Goal: Task Accomplishment & Management: Use online tool/utility

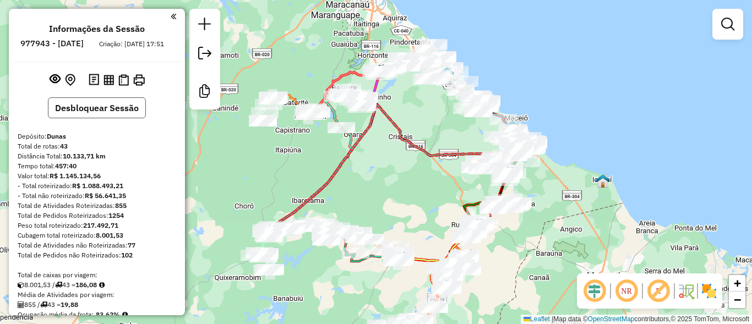
click at [96, 113] on button "Desbloquear Sessão" at bounding box center [97, 107] width 98 height 21
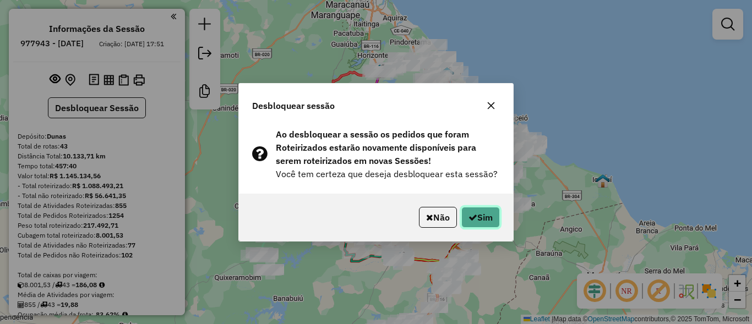
click at [494, 221] on button "Sim" at bounding box center [480, 217] width 39 height 21
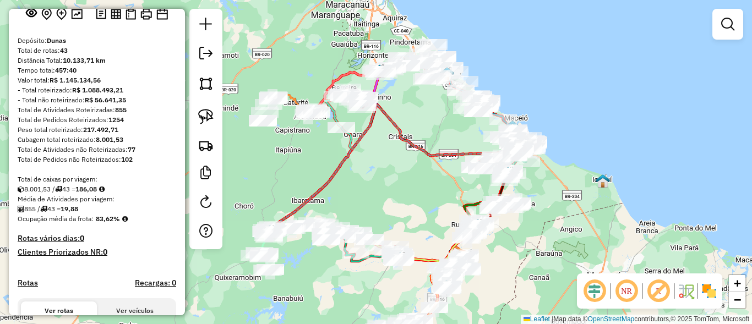
scroll to position [264, 0]
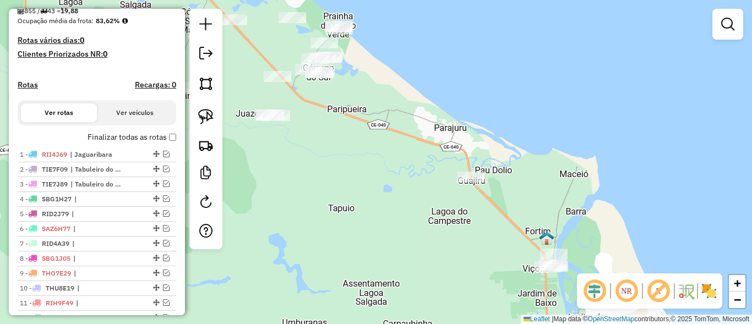
drag, startPoint x: 466, startPoint y: 151, endPoint x: 417, endPoint y: 167, distance: 51.4
click at [417, 167] on div "Janela de atendimento Grade de atendimento Capacidade Transportadoras Veículos …" at bounding box center [376, 162] width 752 height 324
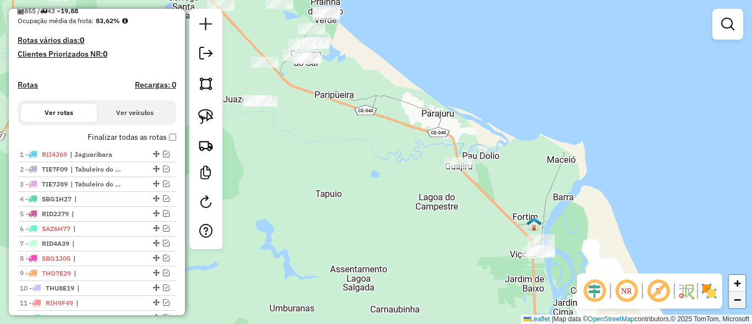
click at [734, 301] on span "−" at bounding box center [737, 300] width 7 height 14
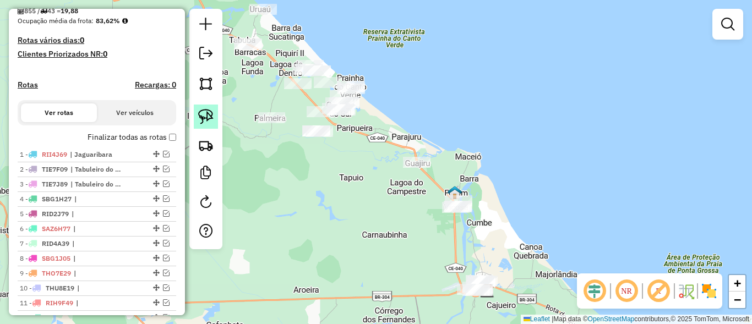
click at [211, 110] on img at bounding box center [205, 116] width 15 height 15
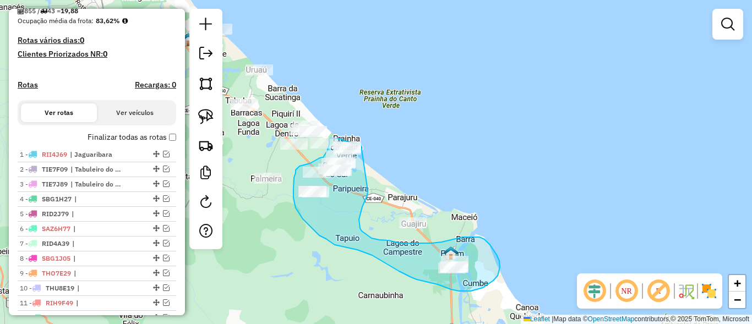
drag, startPoint x: 473, startPoint y: 108, endPoint x: 370, endPoint y: 187, distance: 129.3
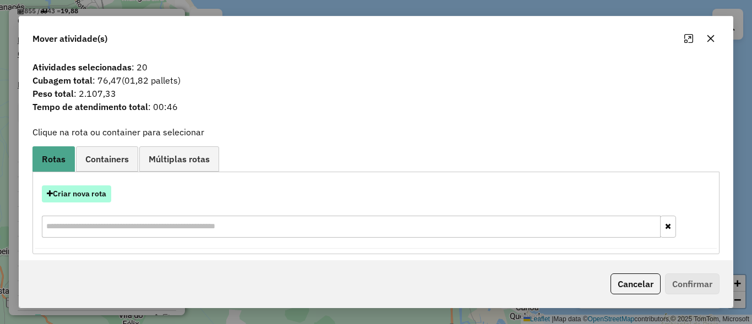
click at [63, 190] on button "Criar nova rota" at bounding box center [76, 194] width 69 height 17
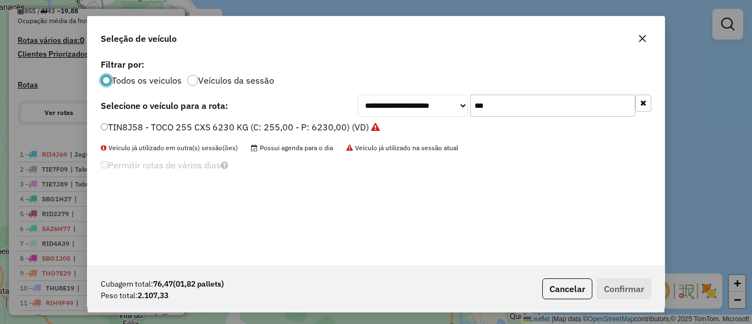
scroll to position [6, 3]
click at [504, 105] on input "***" at bounding box center [552, 106] width 165 height 22
type input "****"
click at [156, 127] on label "POD8245 - TOCO 246 CXS 6400 KG (C: 246,00 - P: 6400,00) (VD)" at bounding box center [237, 127] width 273 height 13
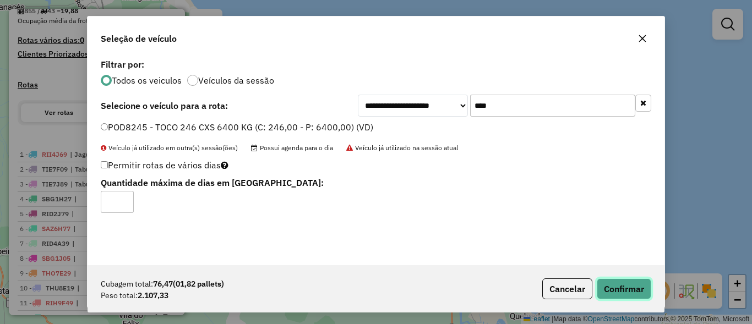
click at [615, 286] on button "Confirmar" at bounding box center [624, 289] width 55 height 21
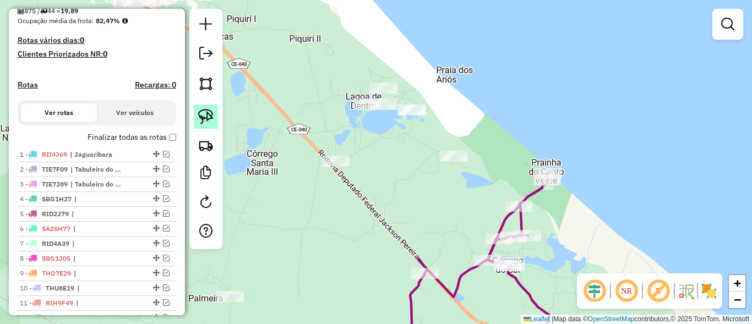
click at [217, 112] on link at bounding box center [206, 117] width 24 height 24
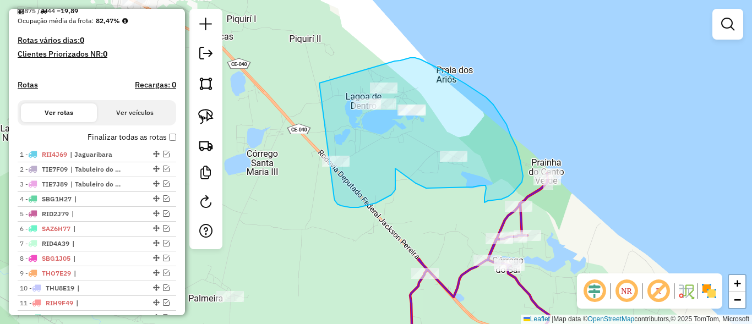
drag, startPoint x: 372, startPoint y: 68, endPoint x: 322, endPoint y: 175, distance: 118.5
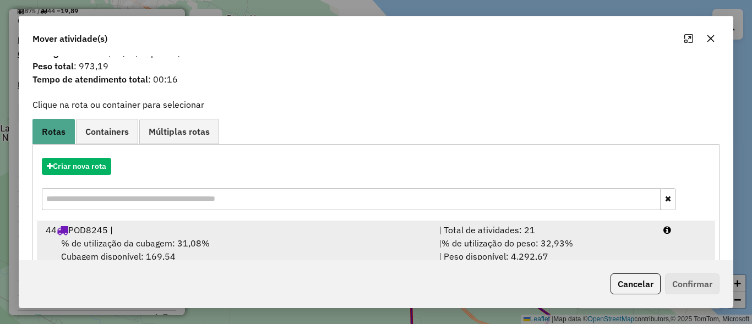
scroll to position [52, 0]
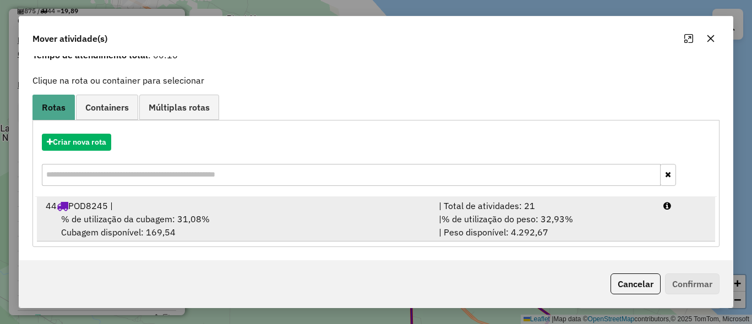
click at [531, 232] on div "| % de utilização do peso: 32,93% | Peso disponível: 4.292,67" at bounding box center [544, 226] width 225 height 26
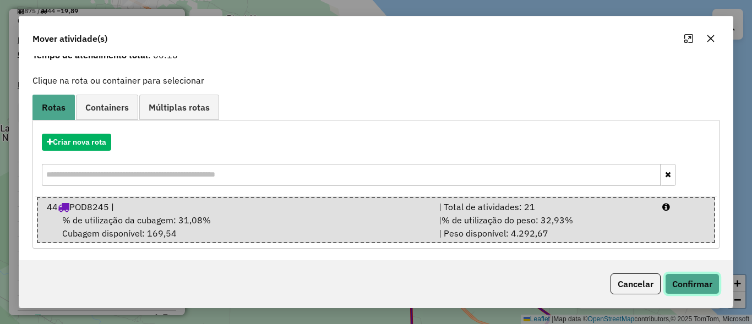
click at [685, 283] on button "Confirmar" at bounding box center [692, 284] width 55 height 21
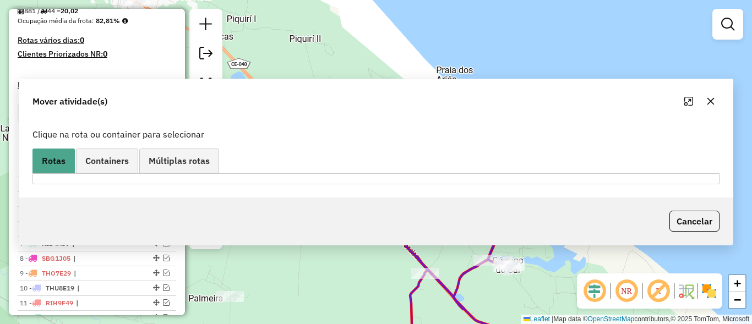
scroll to position [0, 0]
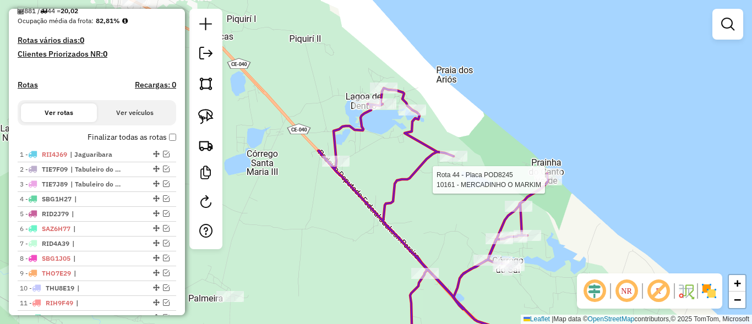
select select "*********"
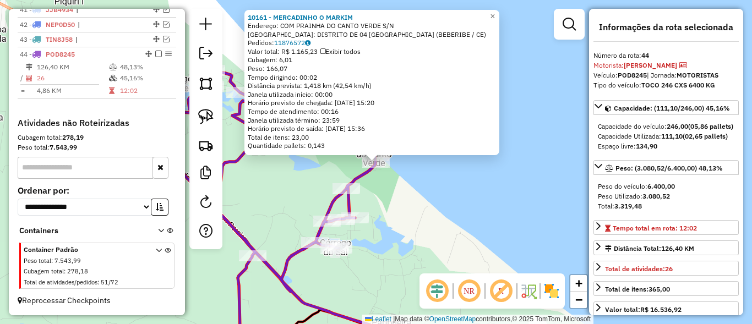
scroll to position [1014, 0]
click at [469, 206] on div "10161 - MERCADINHO O MARKIM Endereço: COM PRAINHA DO CANTO VERDE S/N Bairro: DI…" at bounding box center [376, 162] width 752 height 324
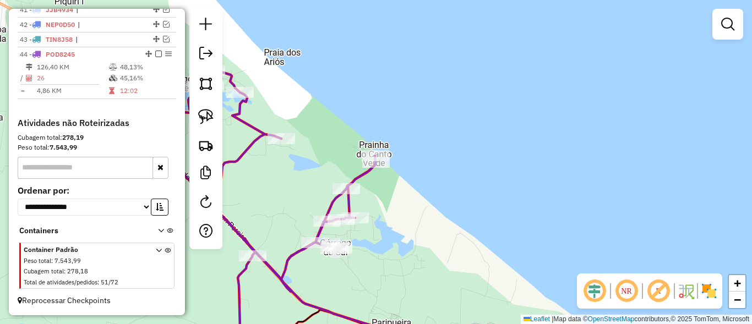
click at [494, 164] on div "10161 - MERCADINHO O MARKIM Endereço: COM PRAINHA DO CANTO VERDE S/N Bairro: DI…" at bounding box center [376, 162] width 752 height 324
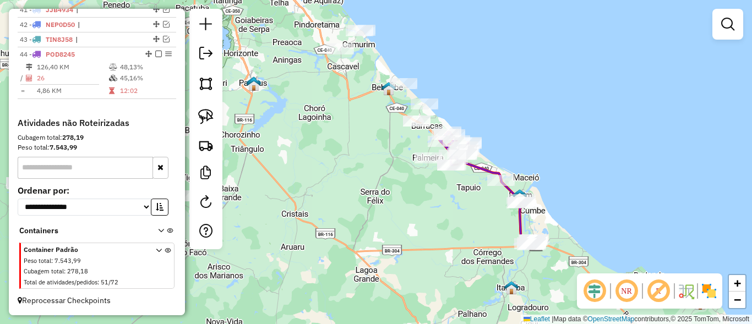
click at [466, 205] on div "Janela de atendimento Grade de atendimento Capacidade Transportadoras Veículos …" at bounding box center [376, 162] width 752 height 324
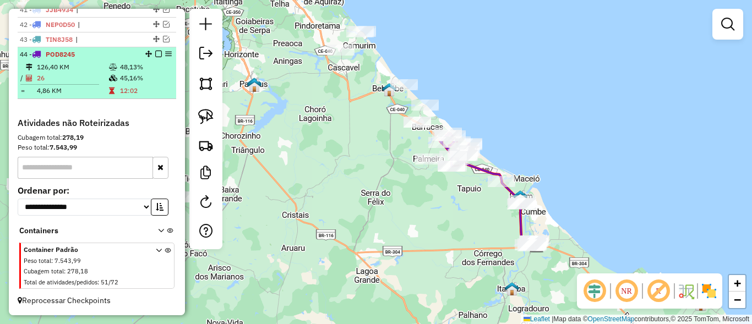
click at [155, 53] on em at bounding box center [158, 54] width 7 height 7
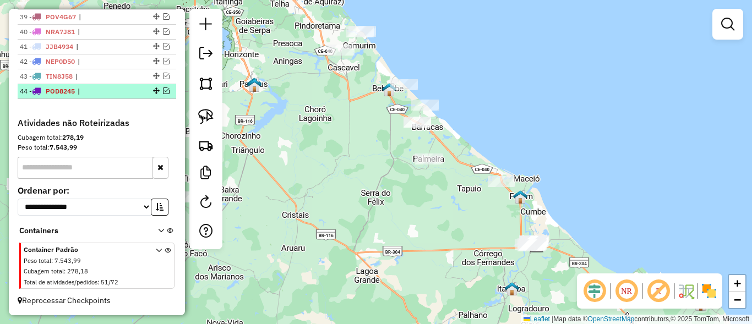
scroll to position [977, 0]
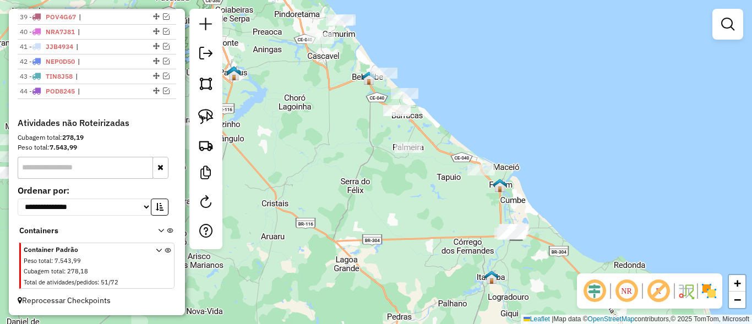
drag, startPoint x: 361, startPoint y: 141, endPoint x: 315, endPoint y: 115, distance: 53.0
click at [315, 115] on div "Janela de atendimento Grade de atendimento Capacidade Transportadoras Veículos …" at bounding box center [376, 162] width 752 height 324
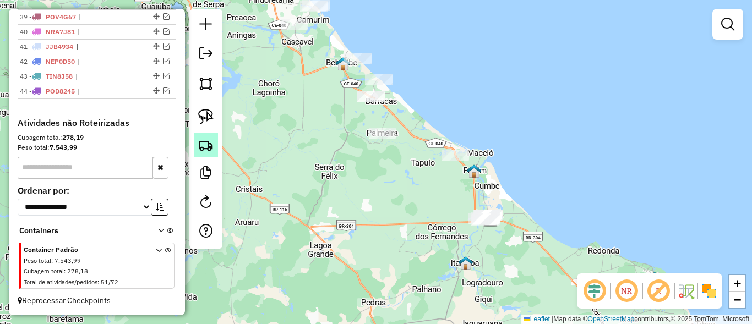
click at [208, 142] on img at bounding box center [205, 145] width 15 height 15
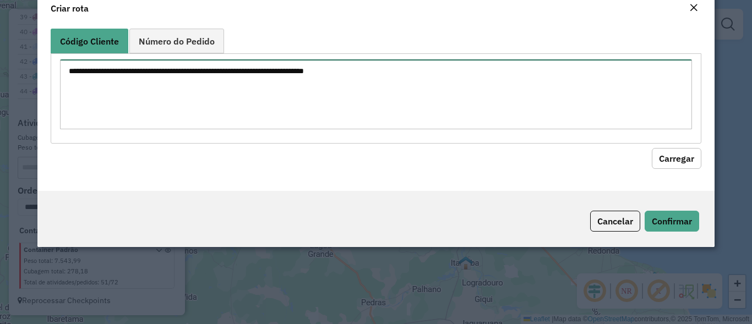
click at [214, 126] on textarea at bounding box center [375, 94] width 631 height 70
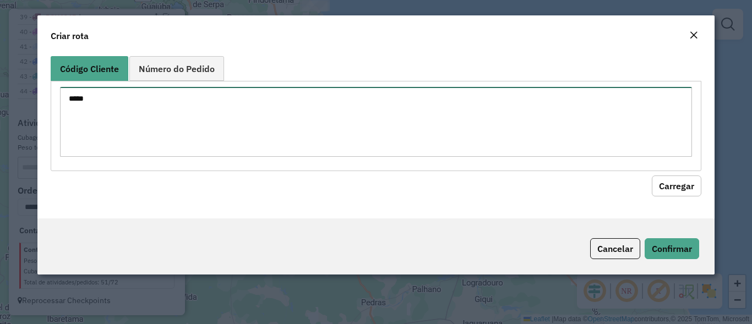
type textarea "*****"
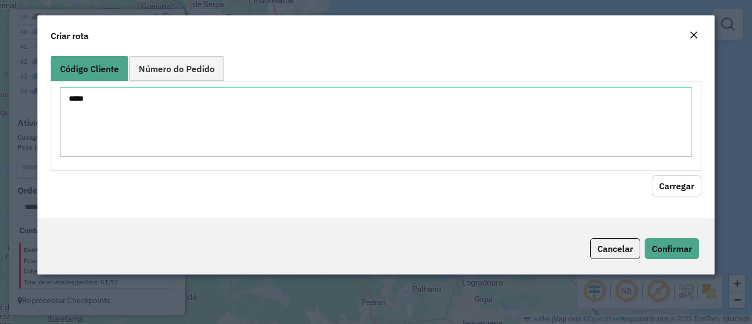
click at [671, 197] on div "Código Cliente Número do Pedido ***** Carregar" at bounding box center [375, 135] width 677 height 167
click at [670, 185] on button "Carregar" at bounding box center [677, 186] width 50 height 21
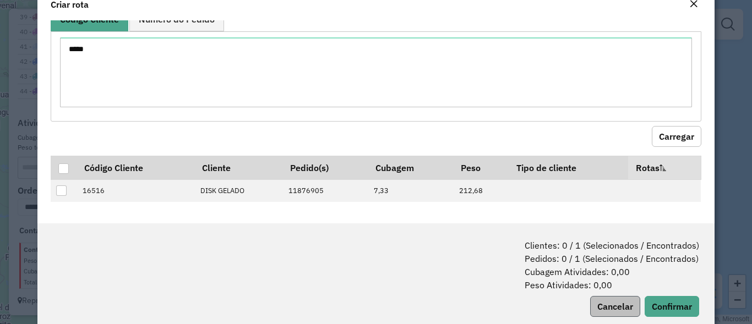
scroll to position [55, 0]
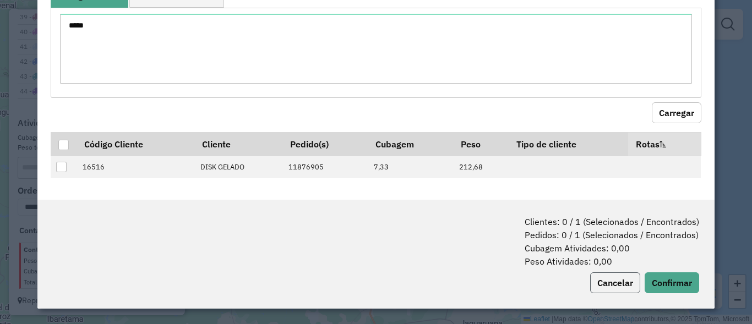
click at [592, 288] on button "Cancelar" at bounding box center [615, 283] width 50 height 21
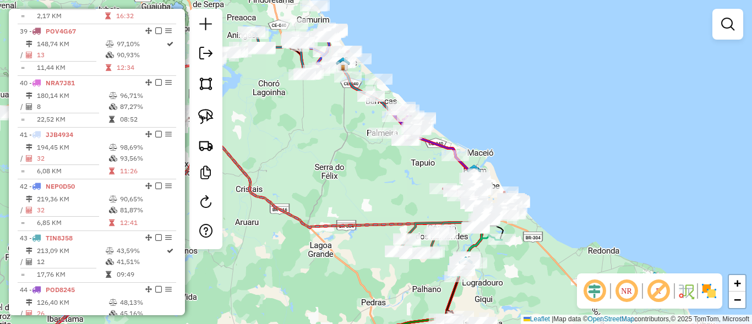
scroll to position [2610, 0]
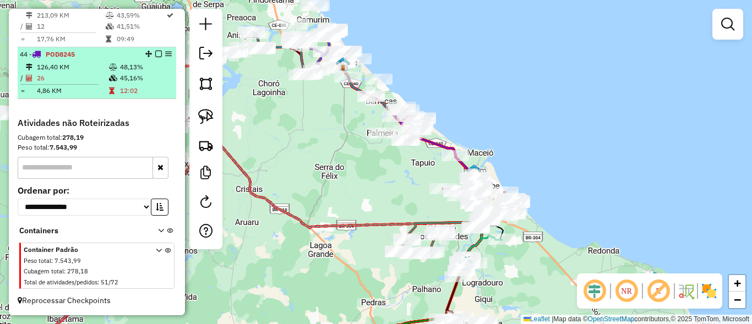
click at [155, 54] on em at bounding box center [158, 54] width 7 height 7
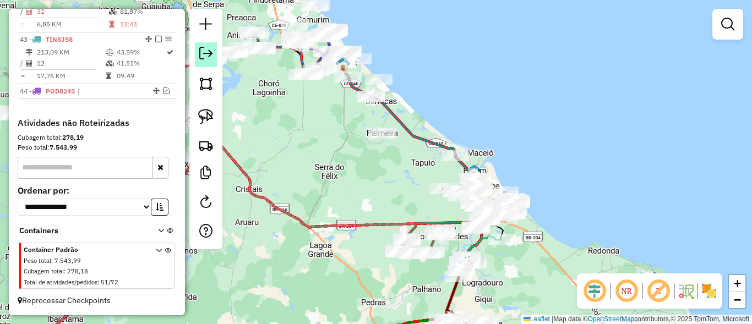
click at [209, 55] on em at bounding box center [205, 53] width 13 height 13
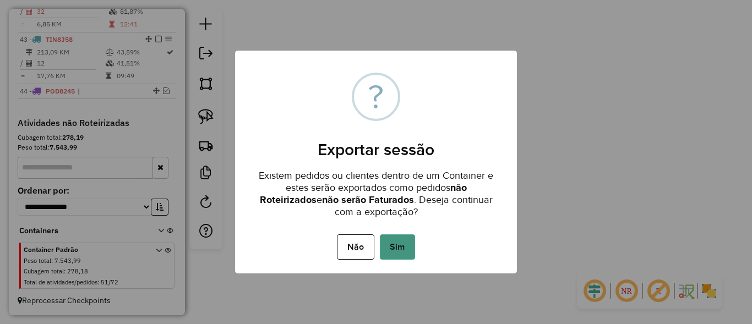
click at [408, 244] on button "Sim" at bounding box center [397, 247] width 35 height 25
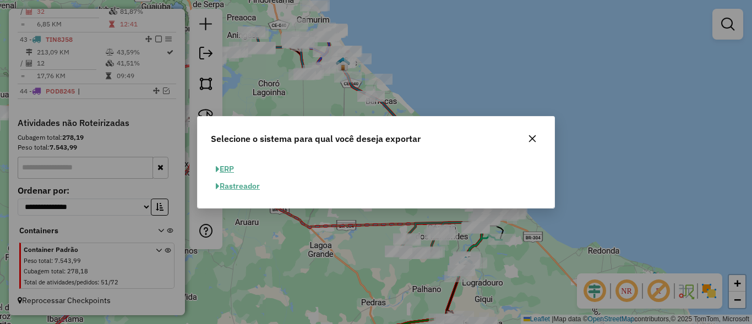
click at [228, 167] on button "ERP" at bounding box center [225, 169] width 28 height 17
select select "**"
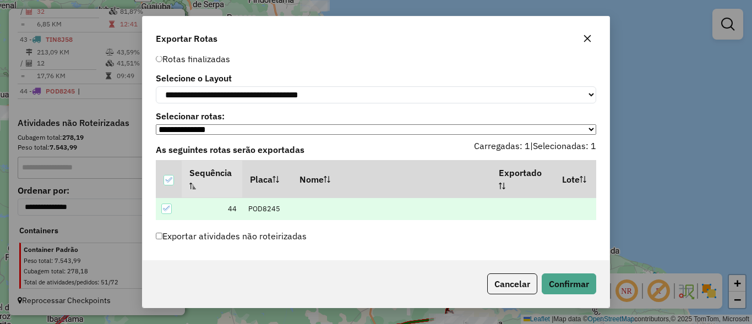
scroll to position [29, 0]
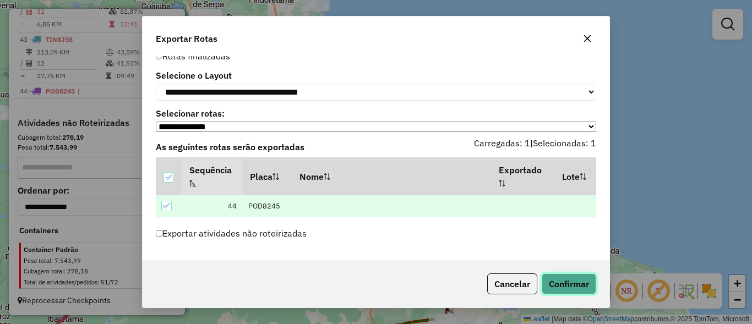
click at [566, 282] on button "Confirmar" at bounding box center [569, 284] width 55 height 21
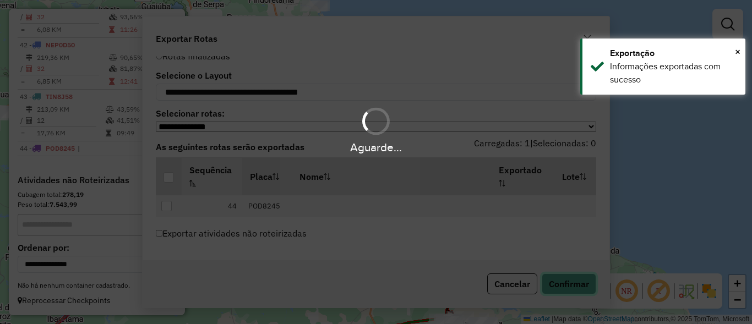
scroll to position [2515, 0]
